Goal: Ask a question

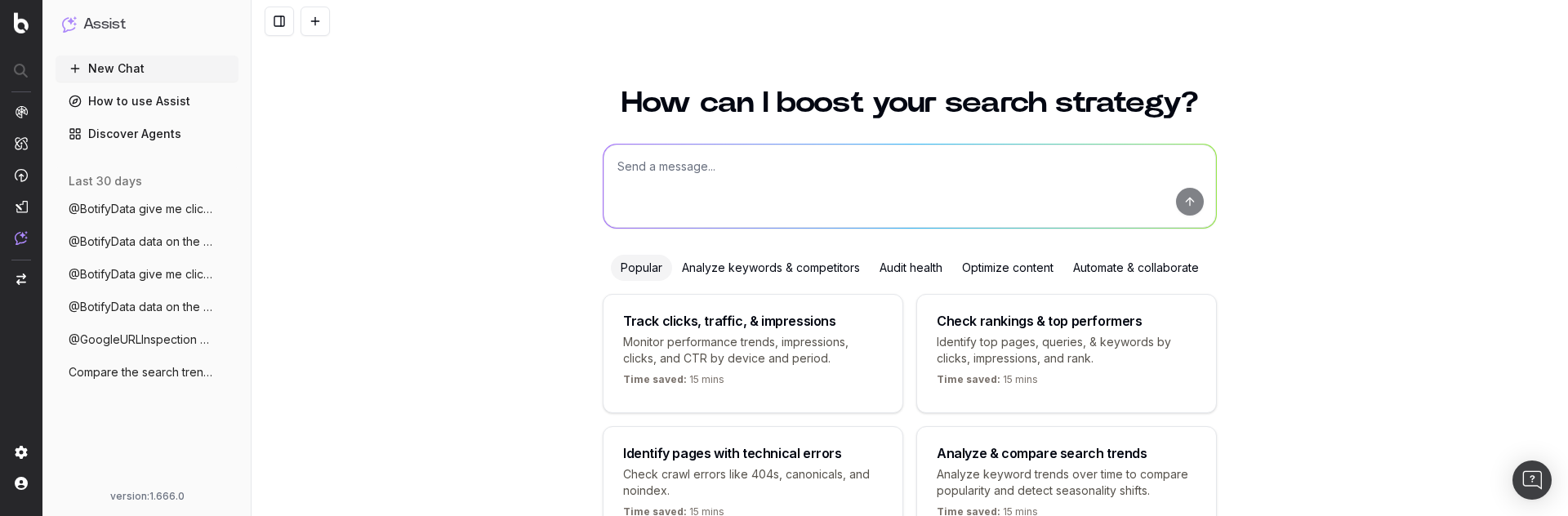
scroll to position [118, 0]
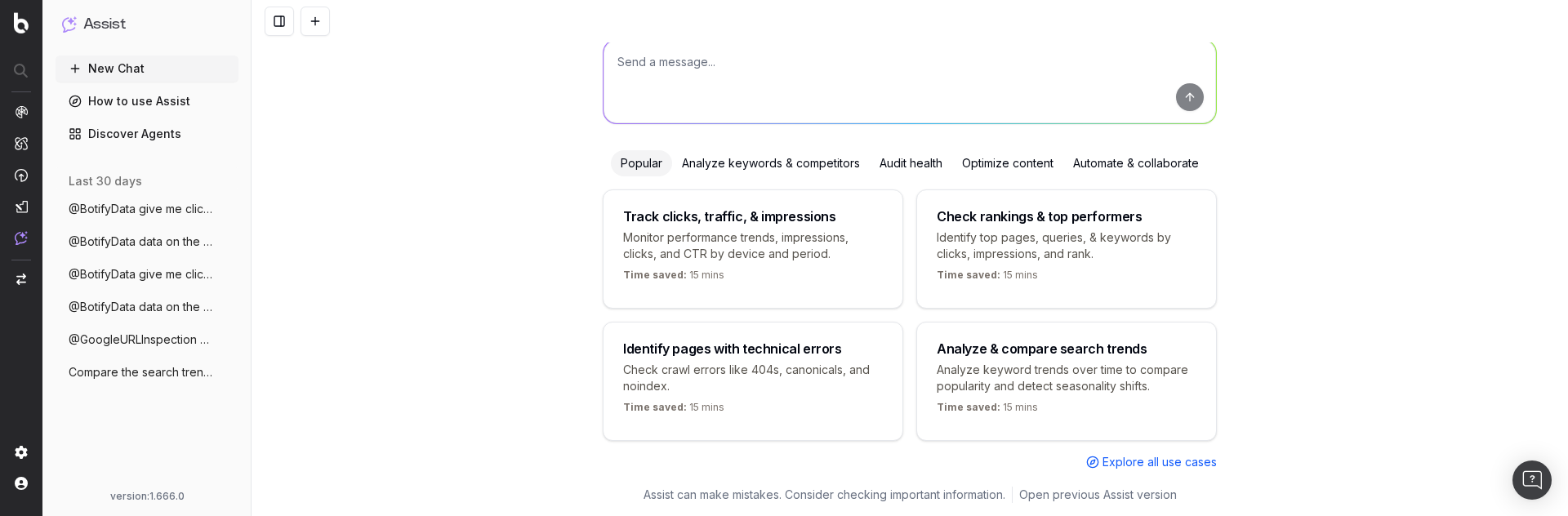
click at [812, 210] on div "Track clicks, traffic, & impressions" at bounding box center [729, 216] width 213 height 13
type textarea "Change in clicks/CTR/impressions over last 28 days vs last (branded vs non-bran…"
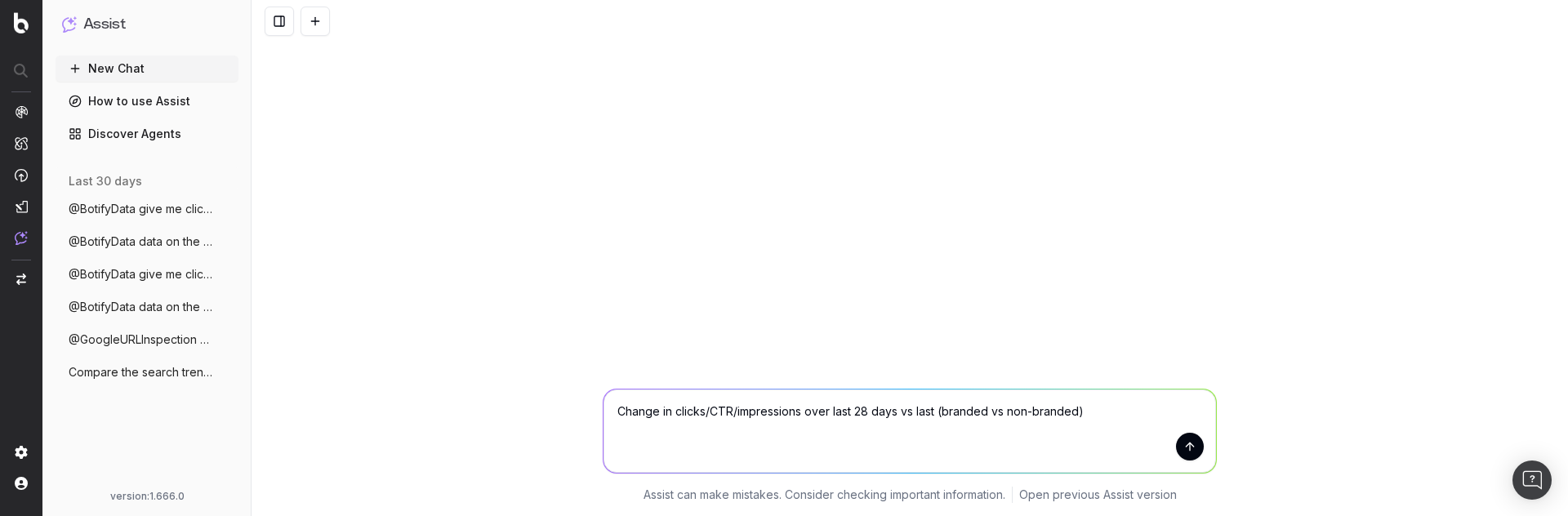
scroll to position [0, 0]
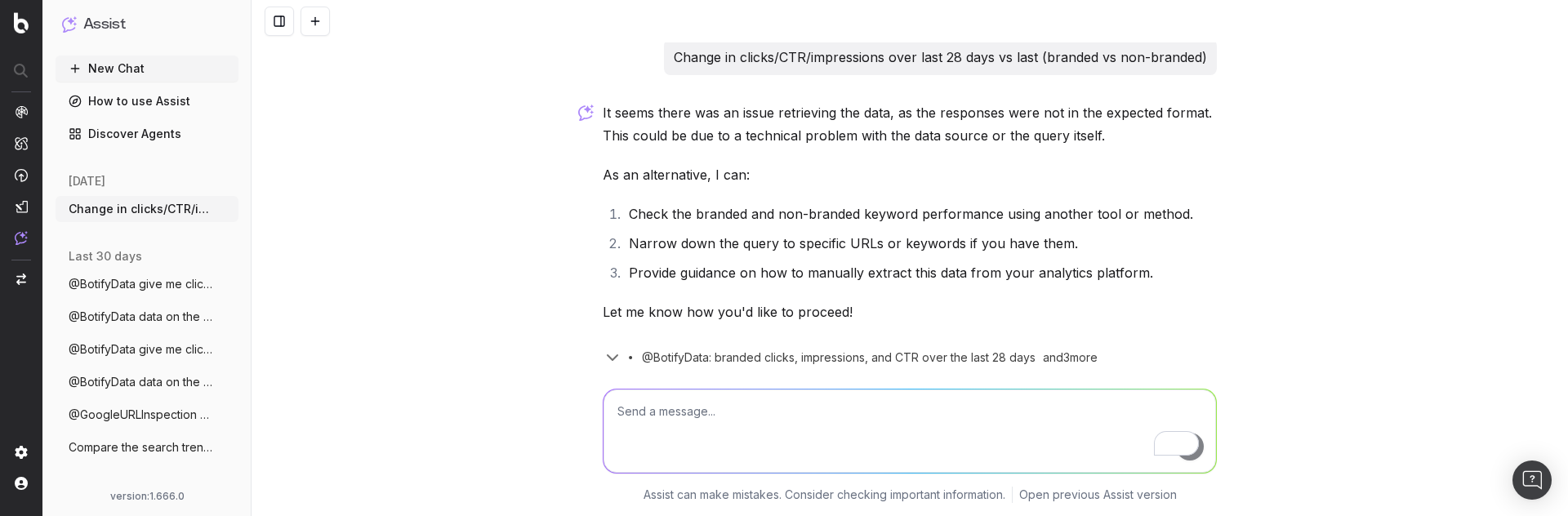
scroll to position [59, 0]
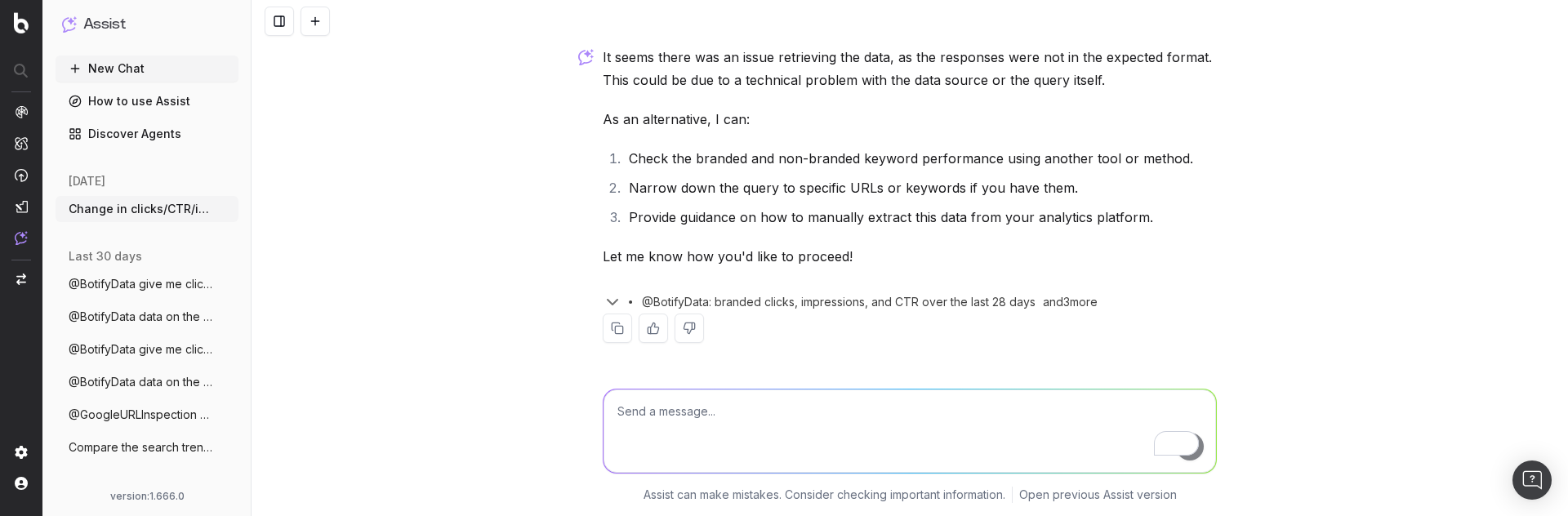
click at [827, 304] on span "@BotifyData: branded clicks, impressions, and CTR over the last 28 days" at bounding box center [839, 302] width 393 height 16
click at [703, 300] on span "@BotifyData: branded clicks, impressions, and CTR over the last 28 days" at bounding box center [839, 302] width 393 height 16
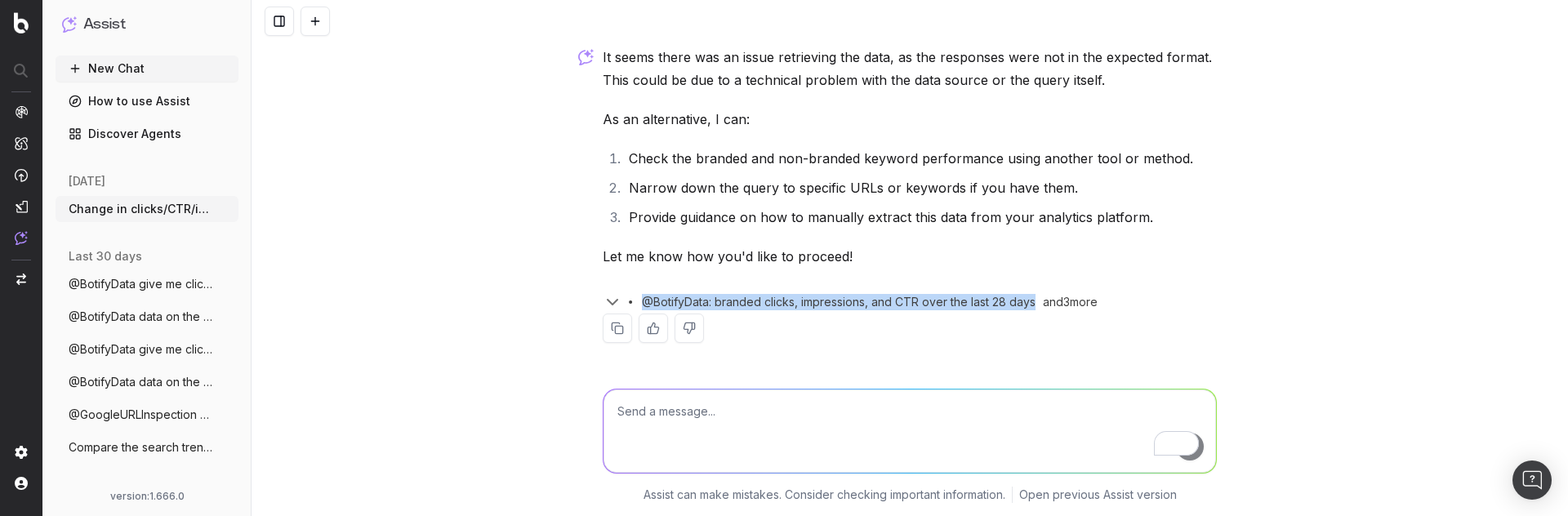
click at [703, 300] on span "@BotifyData: branded clicks, impressions, and CTR over the last 28 days" at bounding box center [839, 302] width 393 height 16
click at [133, 111] on link "How to use Assist" at bounding box center [147, 101] width 183 height 26
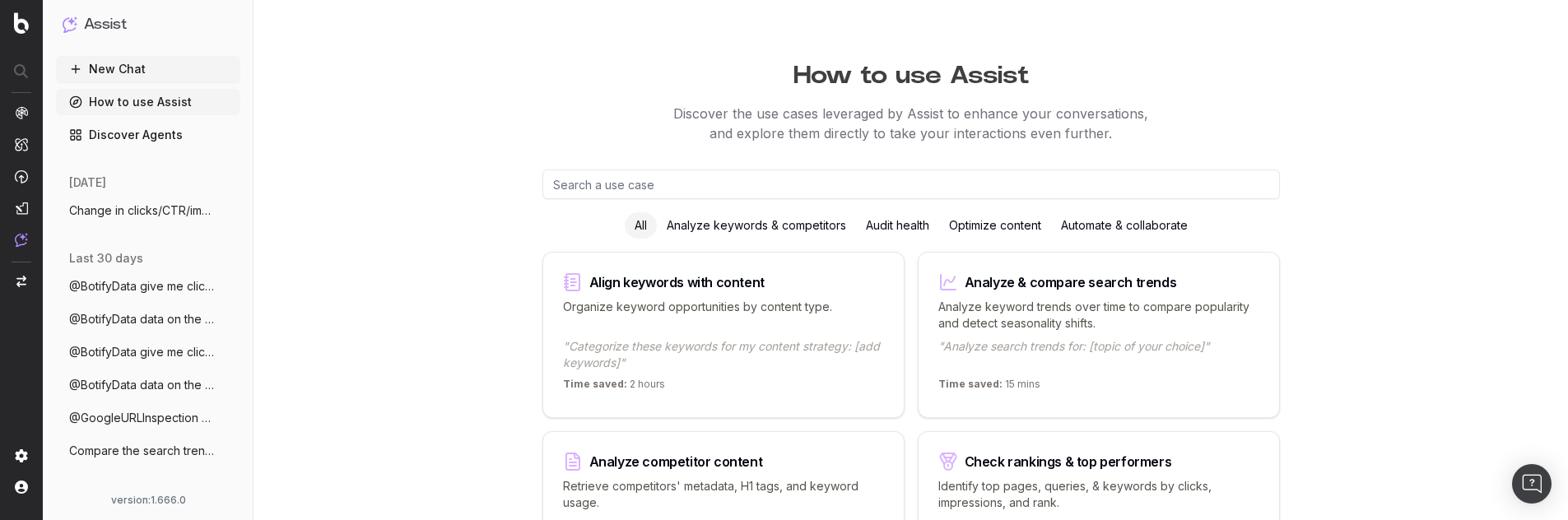
click at [566, 186] on input "text" at bounding box center [911, 184] width 738 height 30
click at [123, 70] on button "New Chat" at bounding box center [148, 68] width 185 height 26
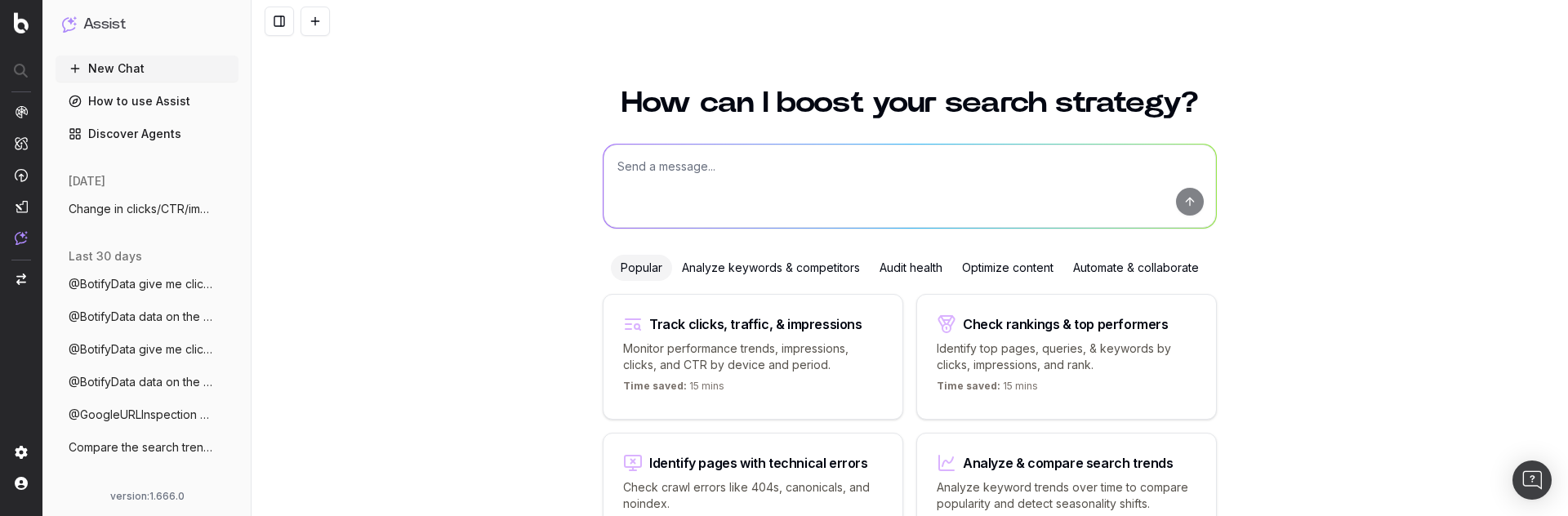
click at [701, 192] on textarea at bounding box center [909, 186] width 612 height 83
type textarea "[PERSON_NAME] me the clicks for tghe last 3 days"
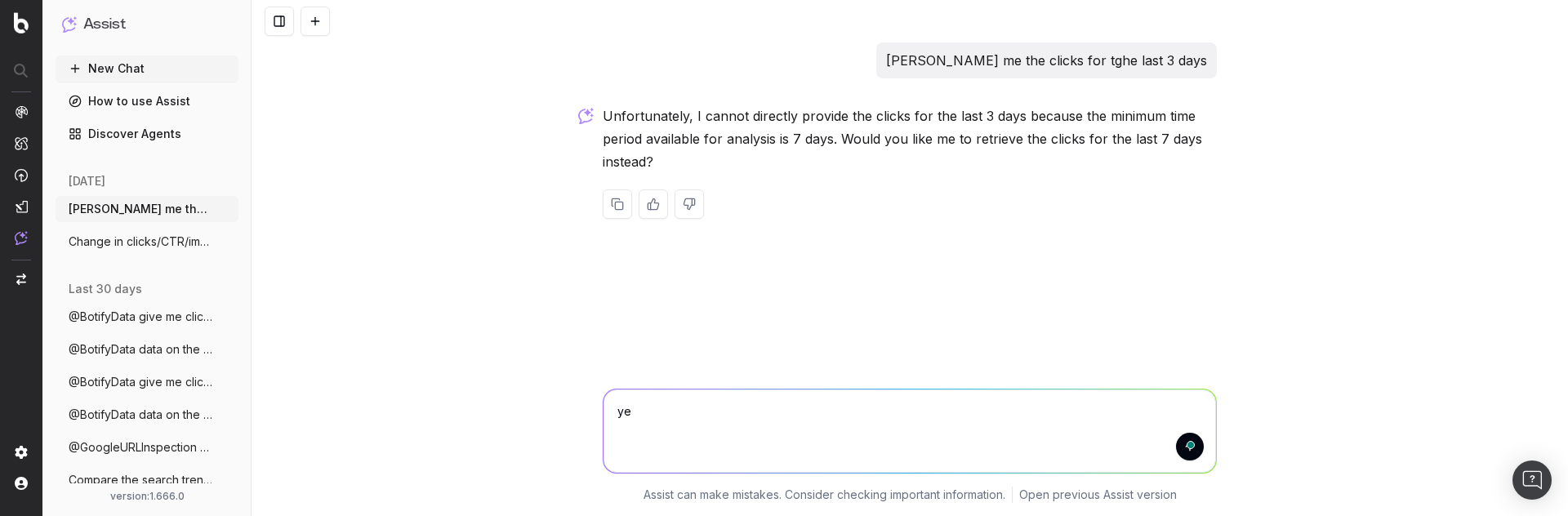
type textarea "yes"
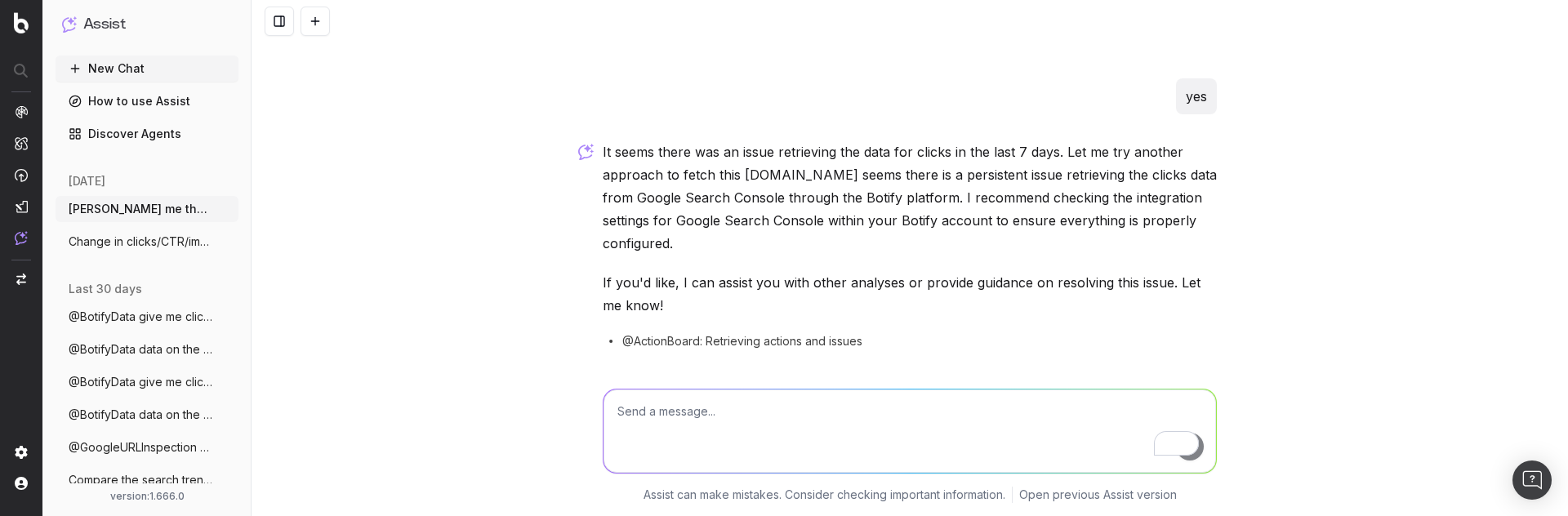
scroll to position [222, 0]
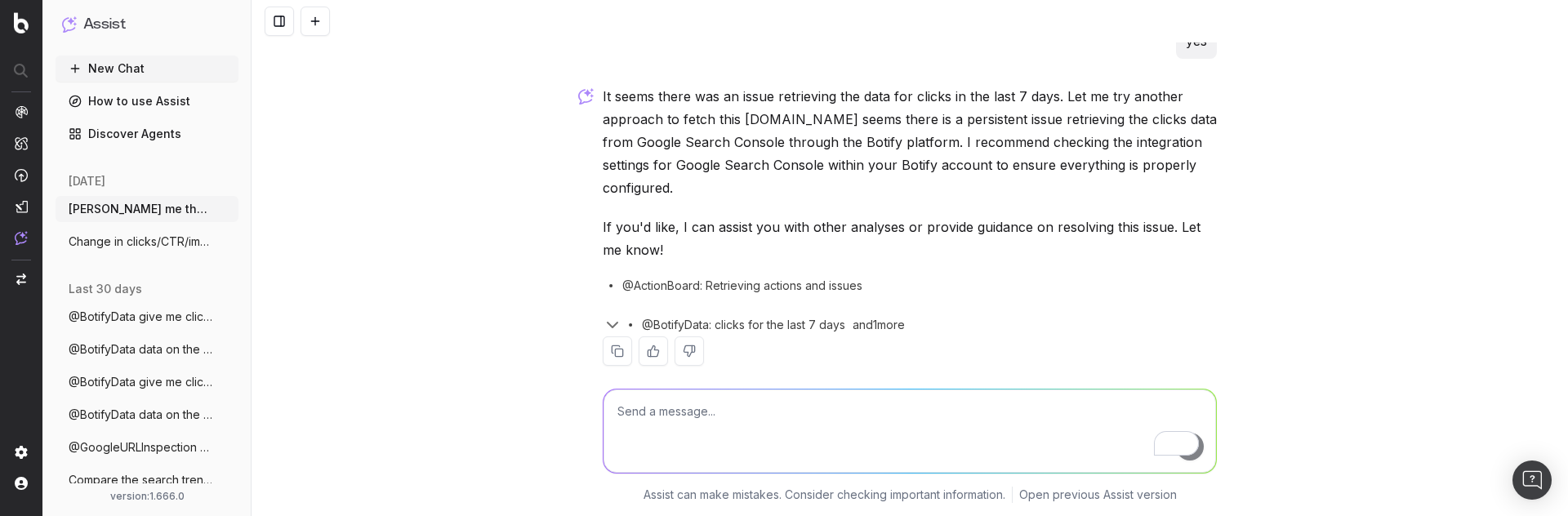
click at [835, 317] on span "@BotifyData: clicks for the last 7 days" at bounding box center [743, 325] width 203 height 16
click at [603, 316] on icon "button" at bounding box center [612, 326] width 20 height 20
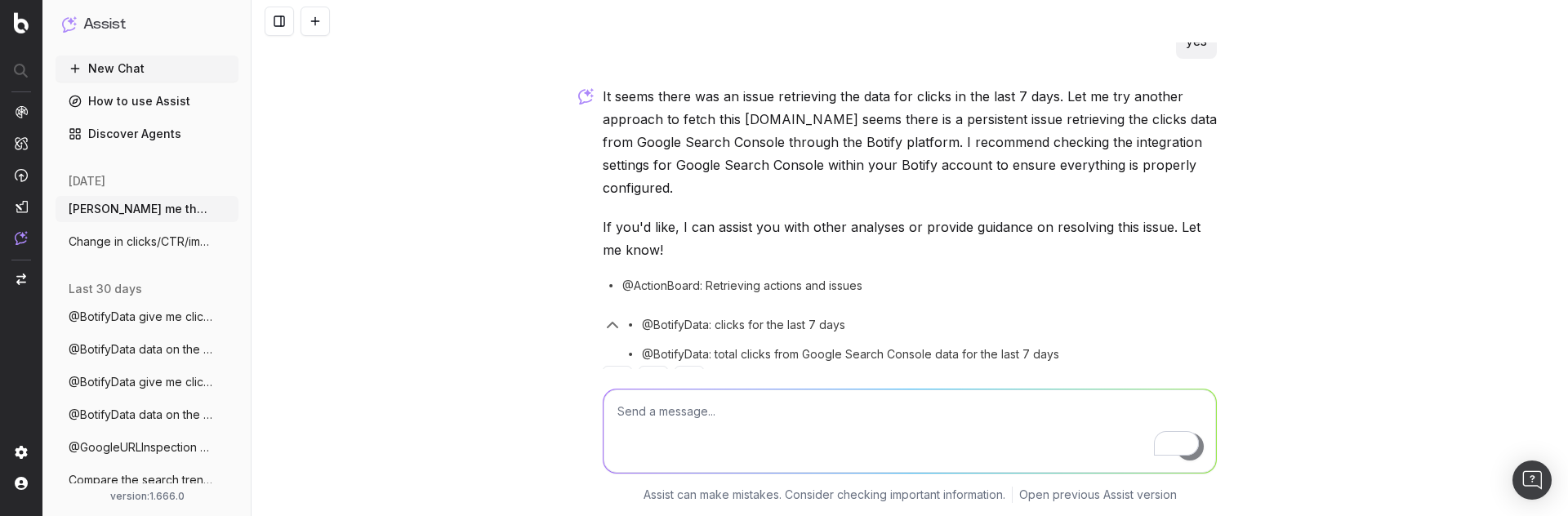
scroll to position [251, 0]
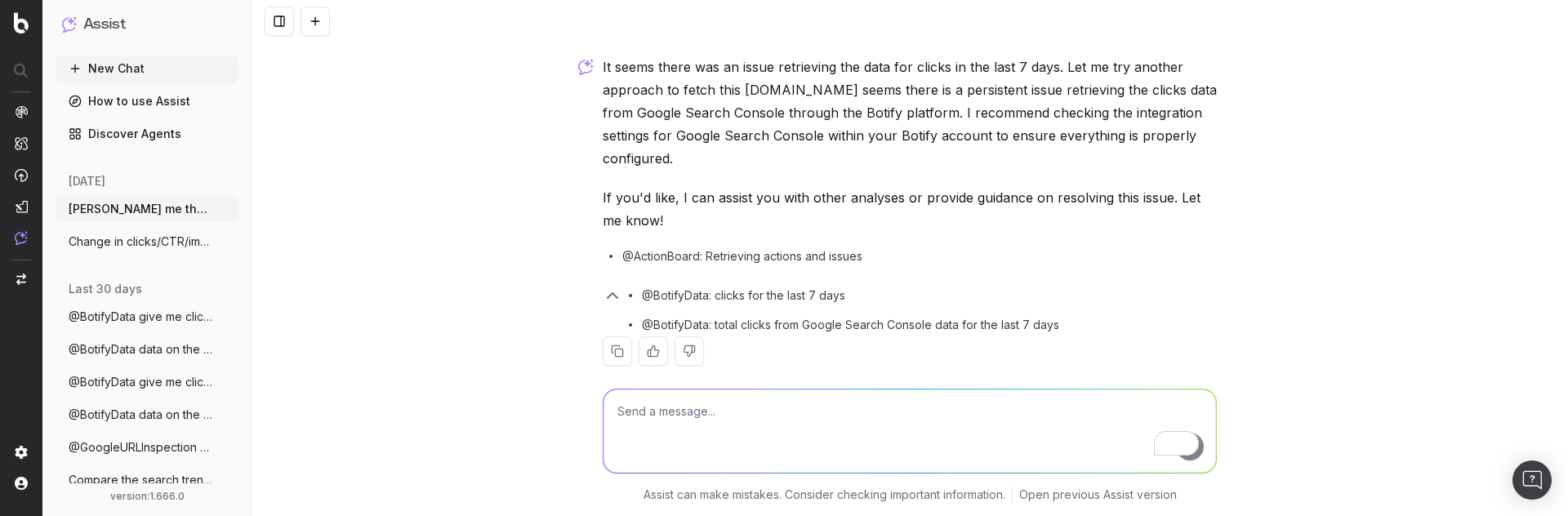
click at [686, 317] on span "@BotifyData: total clicks from Google Search Console data for the last 7 days" at bounding box center [850, 325] width 417 height 16
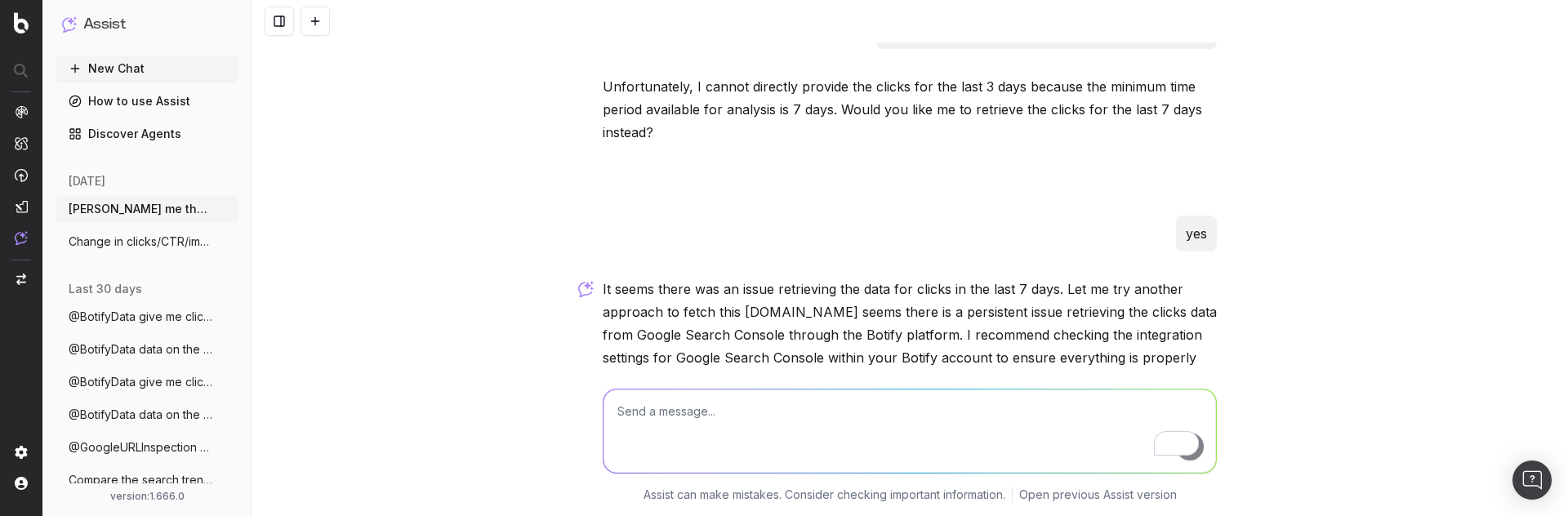
scroll to position [0, 0]
